Goal: Information Seeking & Learning: Learn about a topic

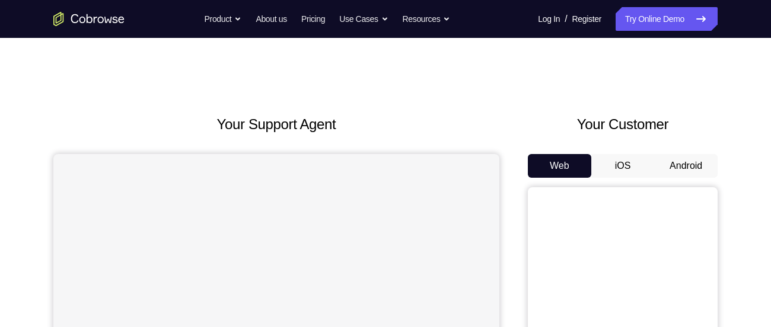
click at [685, 161] on button "Android" at bounding box center [685, 166] width 63 height 24
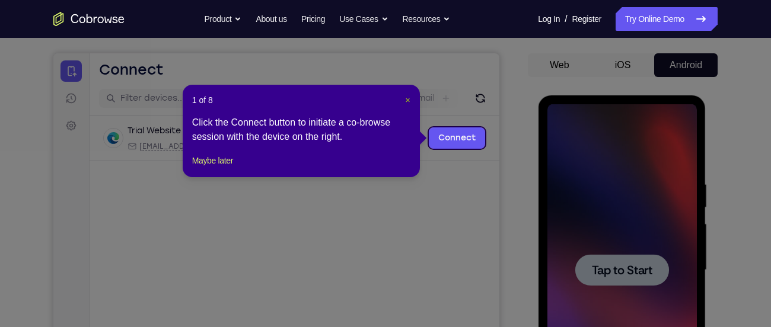
click at [408, 100] on span "×" at bounding box center [407, 99] width 5 height 9
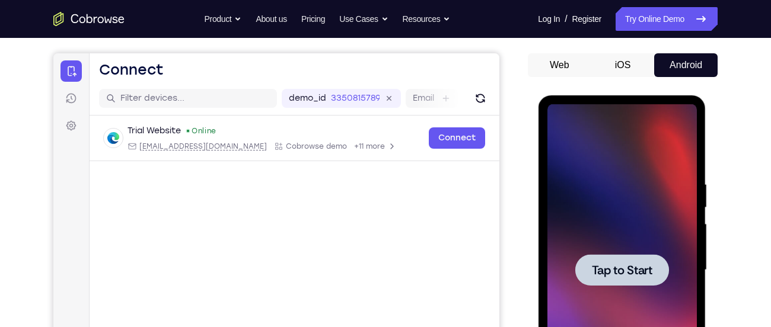
click at [759, 199] on div "Your Support Agent Your Customer Web iOS Android Next Steps We’d be happy to gi…" at bounding box center [385, 328] width 759 height 782
click at [652, 196] on div at bounding box center [621, 270] width 149 height 332
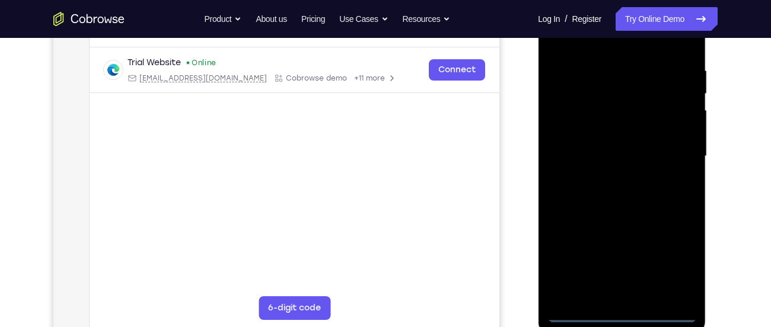
scroll to position [220, 0]
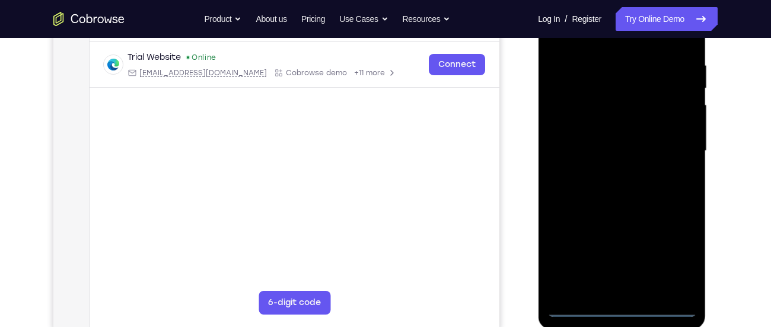
click at [624, 302] on div at bounding box center [621, 151] width 149 height 332
click at [623, 308] on div at bounding box center [621, 151] width 149 height 332
click at [677, 261] on div at bounding box center [621, 151] width 149 height 332
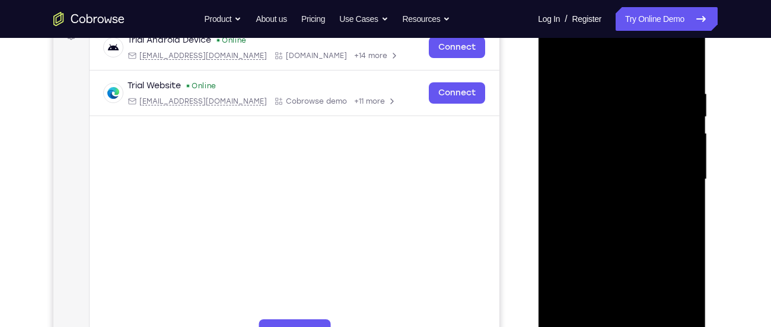
scroll to position [179, 0]
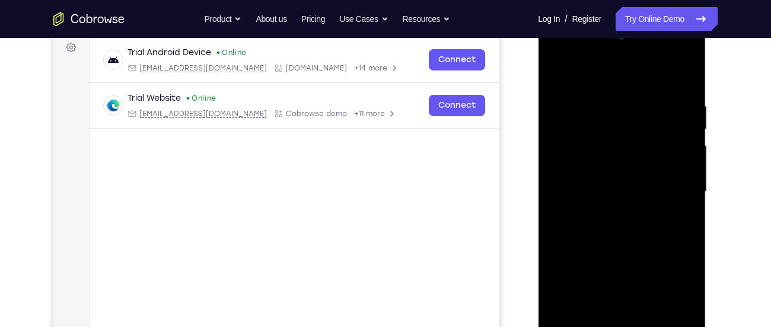
click at [593, 71] on div at bounding box center [621, 192] width 149 height 332
click at [670, 189] on div at bounding box center [621, 192] width 149 height 332
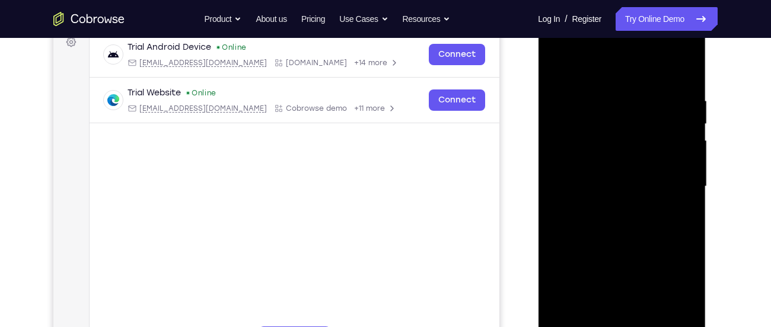
click at [605, 210] on div at bounding box center [621, 187] width 149 height 332
click at [588, 178] on div at bounding box center [621, 187] width 149 height 332
click at [585, 165] on div at bounding box center [621, 187] width 149 height 332
click at [614, 183] on div at bounding box center [621, 187] width 149 height 332
click at [614, 224] on div at bounding box center [621, 187] width 149 height 332
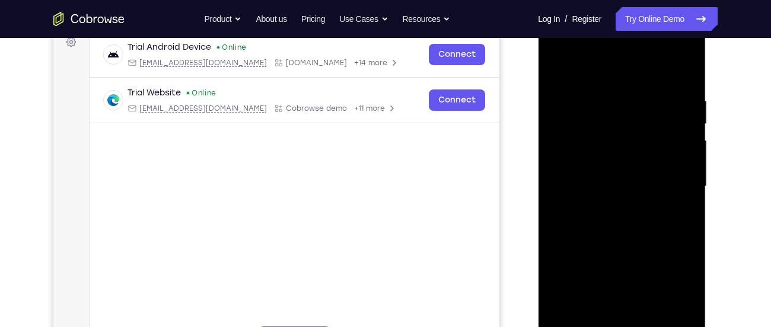
click at [614, 224] on div at bounding box center [621, 187] width 149 height 332
click at [627, 220] on div at bounding box center [621, 187] width 149 height 332
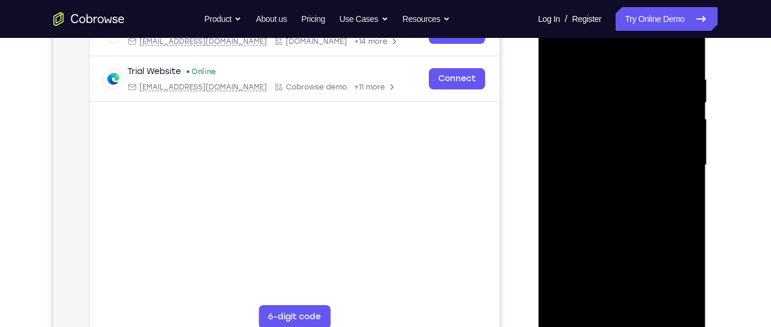
scroll to position [205, 0]
click at [618, 214] on div at bounding box center [621, 166] width 149 height 332
click at [682, 301] on div at bounding box center [621, 166] width 149 height 332
click at [652, 309] on div at bounding box center [621, 166] width 149 height 332
click at [626, 236] on div at bounding box center [621, 166] width 149 height 332
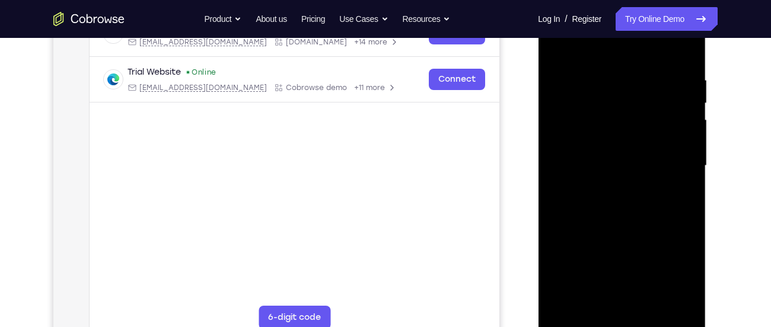
click at [601, 164] on div at bounding box center [621, 166] width 149 height 332
click at [554, 49] on div at bounding box center [621, 166] width 149 height 332
click at [685, 136] on div at bounding box center [621, 166] width 149 height 332
click at [563, 47] on div at bounding box center [621, 166] width 149 height 332
drag, startPoint x: 683, startPoint y: 101, endPoint x: 571, endPoint y: 92, distance: 111.8
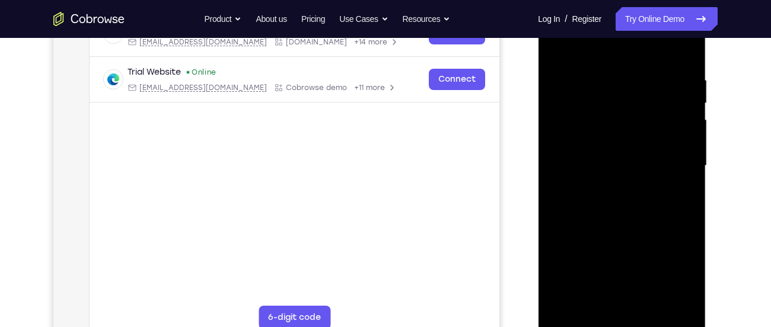
click at [571, 92] on div at bounding box center [621, 166] width 149 height 332
click at [559, 48] on div at bounding box center [621, 166] width 149 height 332
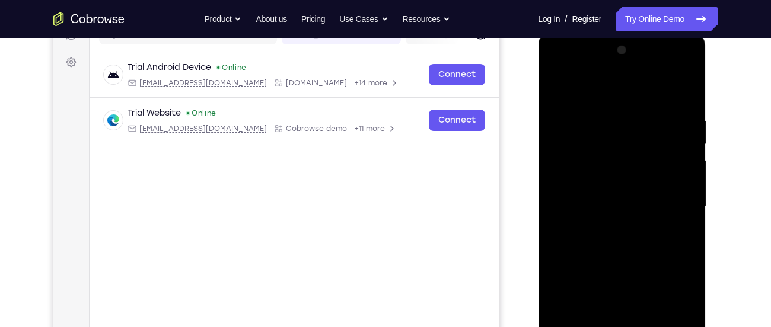
scroll to position [163, 0]
click at [558, 72] on div at bounding box center [621, 208] width 149 height 332
click at [608, 178] on div at bounding box center [621, 208] width 149 height 332
click at [618, 211] on div at bounding box center [621, 208] width 149 height 332
click at [600, 192] on div at bounding box center [621, 208] width 149 height 332
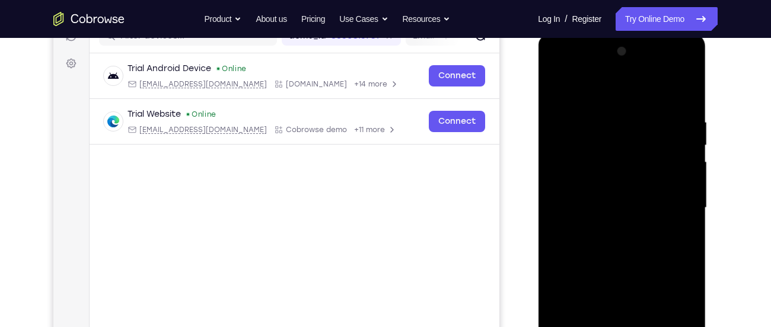
click at [600, 213] on div at bounding box center [621, 208] width 149 height 332
drag, startPoint x: 592, startPoint y: 95, endPoint x: 637, endPoint y: 11, distance: 95.8
click at [637, 33] on html "Online web based iOS Simulators and Android Emulators. Run iPhone, iPad, Mobile…" at bounding box center [622, 211] width 169 height 356
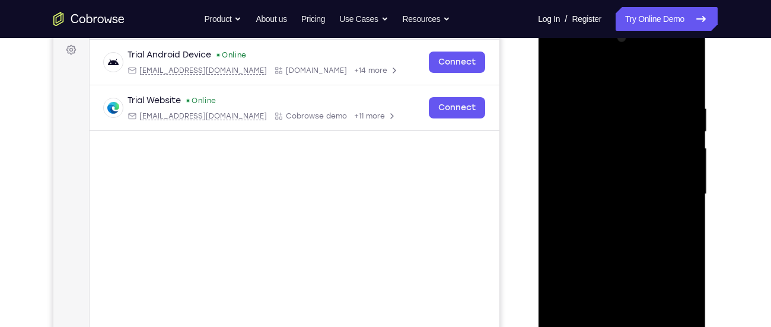
scroll to position [176, 0]
click at [582, 193] on div at bounding box center [621, 195] width 149 height 332
drag, startPoint x: 584, startPoint y: 167, endPoint x: 589, endPoint y: 112, distance: 55.4
click at [589, 112] on div at bounding box center [621, 195] width 149 height 332
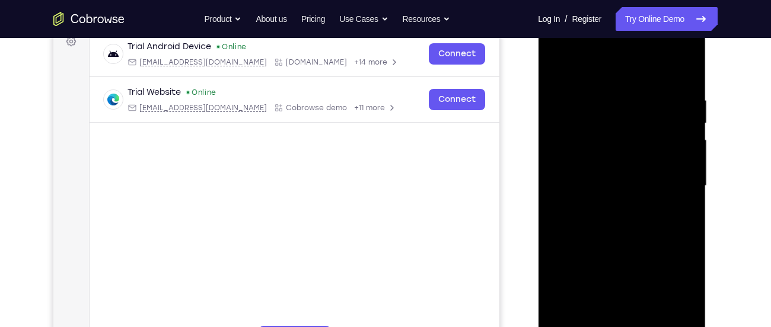
scroll to position [186, 0]
click at [608, 216] on div at bounding box center [621, 186] width 149 height 332
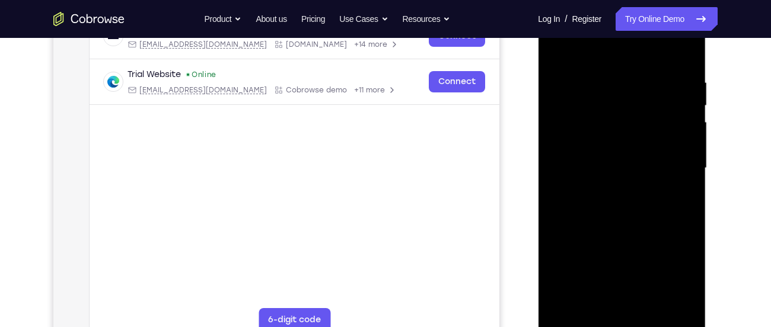
scroll to position [203, 0]
click at [583, 62] on div at bounding box center [621, 168] width 149 height 332
click at [590, 63] on div at bounding box center [621, 168] width 149 height 332
click at [664, 49] on div at bounding box center [621, 168] width 149 height 332
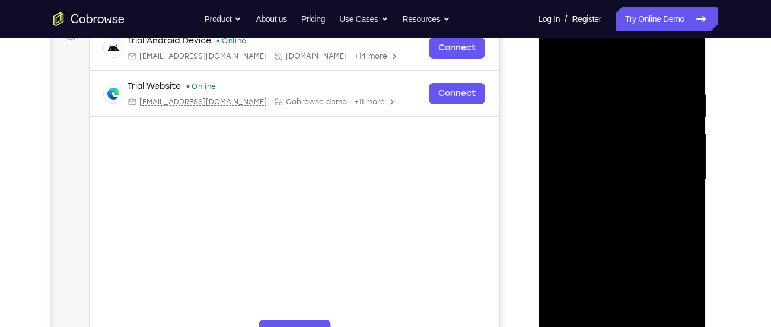
scroll to position [190, 0]
click at [558, 55] on div at bounding box center [621, 181] width 149 height 332
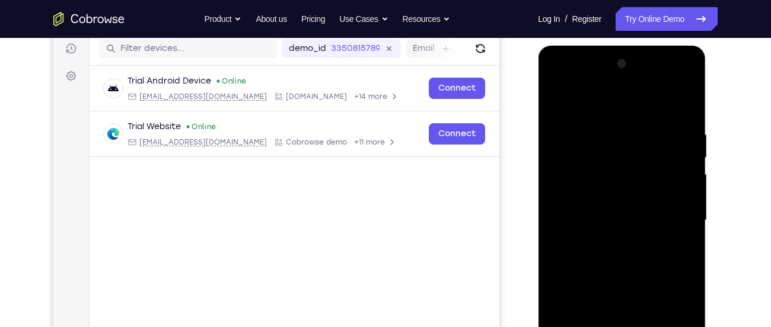
scroll to position [148, 0]
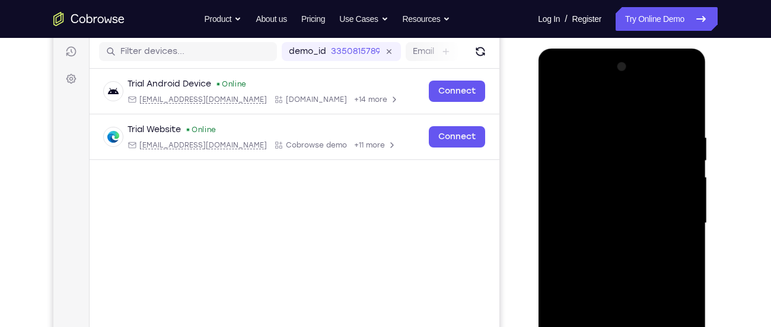
click at [672, 107] on div at bounding box center [621, 223] width 149 height 332
drag, startPoint x: 643, startPoint y: 200, endPoint x: 649, endPoint y: 101, distance: 98.6
click at [649, 101] on div at bounding box center [621, 223] width 149 height 332
drag, startPoint x: 626, startPoint y: 205, endPoint x: 638, endPoint y: 122, distance: 83.9
click at [638, 122] on div at bounding box center [621, 223] width 149 height 332
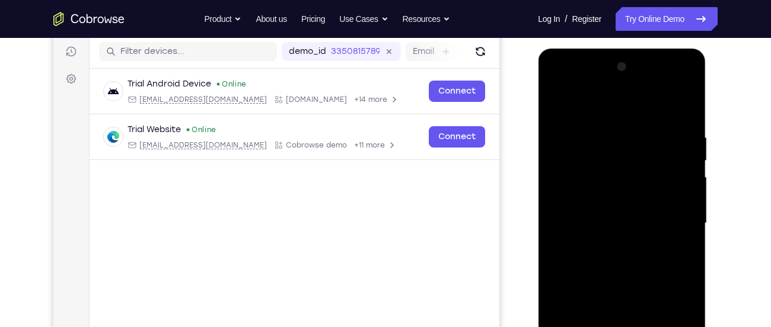
drag, startPoint x: 641, startPoint y: 196, endPoint x: 642, endPoint y: 156, distance: 39.1
click at [642, 156] on div at bounding box center [621, 223] width 149 height 332
drag, startPoint x: 632, startPoint y: 140, endPoint x: 637, endPoint y: 196, distance: 55.3
click at [637, 196] on div at bounding box center [621, 223] width 149 height 332
click at [590, 168] on div at bounding box center [621, 223] width 149 height 332
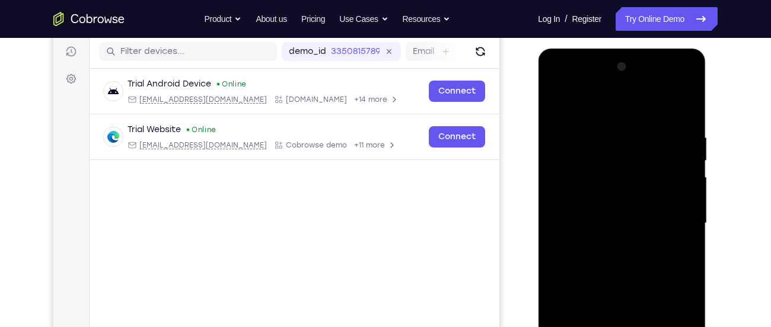
drag, startPoint x: 607, startPoint y: 243, endPoint x: 660, endPoint y: 87, distance: 165.3
click at [660, 87] on div at bounding box center [621, 223] width 149 height 332
drag, startPoint x: 601, startPoint y: 244, endPoint x: 681, endPoint y: 89, distance: 173.9
click at [681, 89] on div at bounding box center [621, 223] width 149 height 332
drag, startPoint x: 672, startPoint y: 263, endPoint x: 690, endPoint y: 104, distance: 159.3
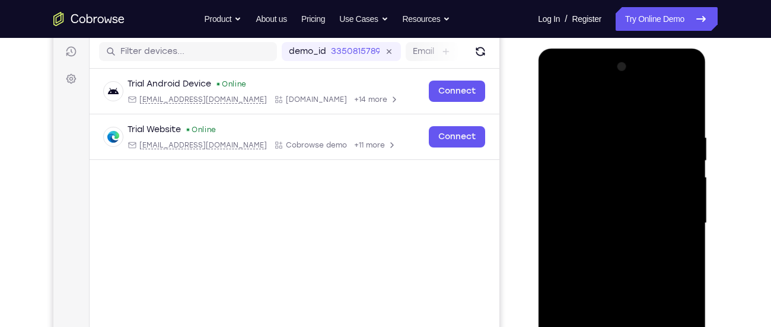
click at [690, 104] on div at bounding box center [621, 223] width 149 height 332
drag, startPoint x: 645, startPoint y: 269, endPoint x: 678, endPoint y: 135, distance: 138.0
click at [678, 135] on div at bounding box center [621, 223] width 149 height 332
drag, startPoint x: 630, startPoint y: 153, endPoint x: 647, endPoint y: 280, distance: 128.6
click at [647, 280] on div at bounding box center [621, 223] width 149 height 332
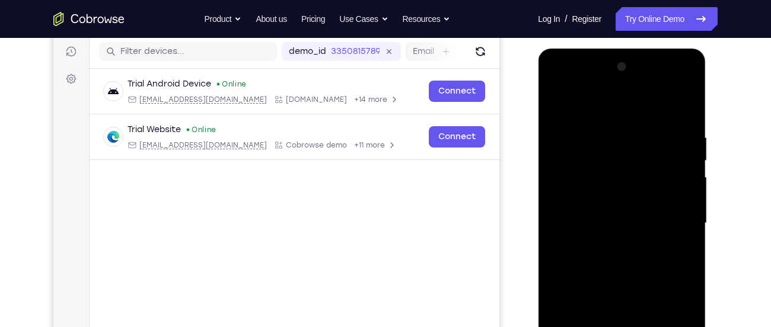
click at [555, 104] on div at bounding box center [621, 223] width 149 height 332
click at [551, 102] on div at bounding box center [621, 223] width 149 height 332
drag, startPoint x: 648, startPoint y: 274, endPoint x: 645, endPoint y: 164, distance: 109.7
click at [645, 164] on div at bounding box center [621, 223] width 149 height 332
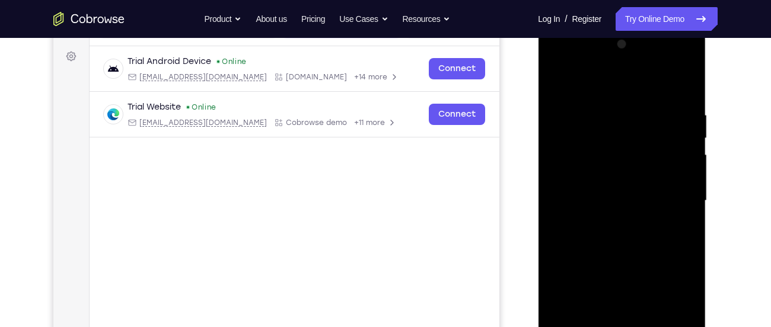
scroll to position [170, 0]
drag, startPoint x: 627, startPoint y: 97, endPoint x: 759, endPoint y: 355, distance: 290.3
click at [707, 327] on html "Online web based iOS Simulators and Android Emulators. Run iPhone, iPad, Mobile…" at bounding box center [622, 205] width 169 height 356
drag, startPoint x: 681, startPoint y: 197, endPoint x: 544, endPoint y: 230, distance: 141.5
click at [544, 230] on div at bounding box center [622, 203] width 168 height 353
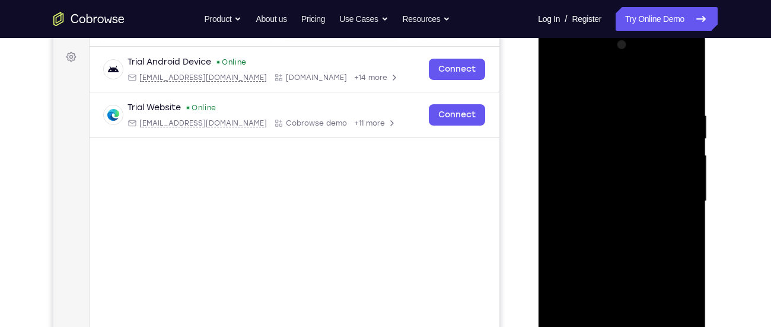
drag, startPoint x: 651, startPoint y: 191, endPoint x: 556, endPoint y: 197, distance: 95.0
click at [556, 197] on div at bounding box center [621, 202] width 149 height 332
drag, startPoint x: 679, startPoint y: 162, endPoint x: 559, endPoint y: 174, distance: 120.3
click at [559, 174] on div at bounding box center [621, 202] width 149 height 332
drag, startPoint x: 662, startPoint y: 158, endPoint x: 509, endPoint y: 172, distance: 153.0
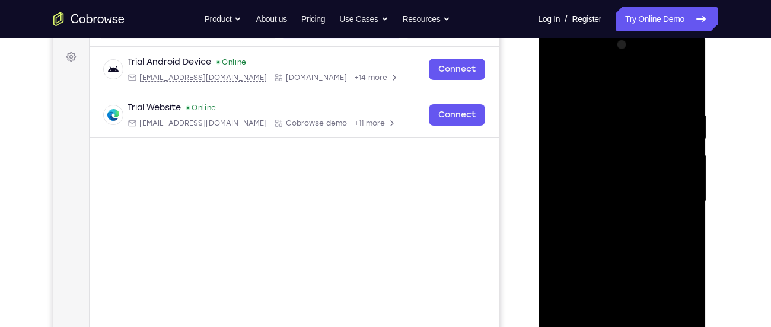
click at [538, 172] on html "Online web based iOS Simulators and Android Emulators. Run iPhone, iPad, Mobile…" at bounding box center [622, 205] width 169 height 356
drag, startPoint x: 682, startPoint y: 168, endPoint x: 536, endPoint y: 190, distance: 148.1
click at [538, 190] on html "Online web based iOS Simulators and Android Emulators. Run iPhone, iPad, Mobile…" at bounding box center [622, 205] width 169 height 356
drag, startPoint x: 677, startPoint y: 177, endPoint x: 516, endPoint y: 184, distance: 160.8
click at [538, 184] on html "Online web based iOS Simulators and Android Emulators. Run iPhone, iPad, Mobile…" at bounding box center [622, 205] width 169 height 356
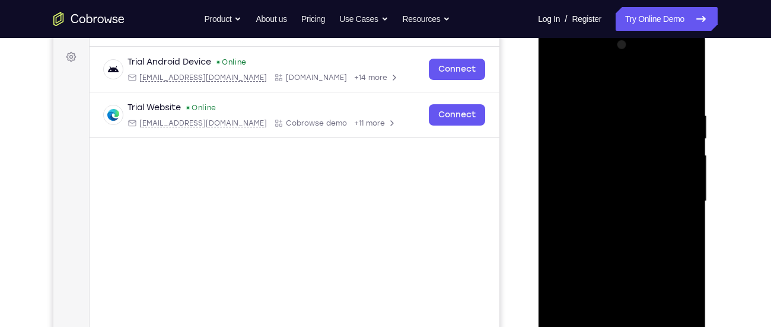
drag, startPoint x: 685, startPoint y: 164, endPoint x: 525, endPoint y: 183, distance: 161.2
click at [538, 183] on html "Online web based iOS Simulators and Android Emulators. Run iPhone, iPad, Mobile…" at bounding box center [622, 205] width 169 height 356
drag, startPoint x: 670, startPoint y: 152, endPoint x: 489, endPoint y: 204, distance: 188.0
click at [538, 204] on html "Online web based iOS Simulators and Android Emulators. Run iPhone, iPad, Mobile…" at bounding box center [622, 205] width 169 height 356
drag, startPoint x: 678, startPoint y: 150, endPoint x: 476, endPoint y: 189, distance: 205.2
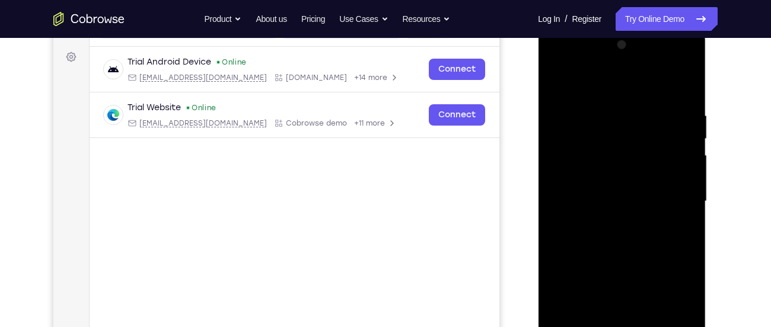
click at [538, 189] on html "Online web based iOS Simulators and Android Emulators. Run iPhone, iPad, Mobile…" at bounding box center [622, 205] width 169 height 356
